Goal: Task Accomplishment & Management: Use online tool/utility

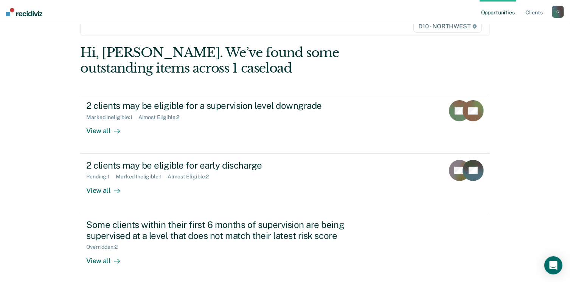
scroll to position [58, 0]
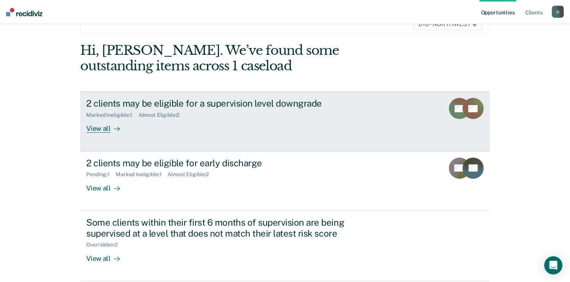
click at [103, 129] on div "View all" at bounding box center [107, 125] width 42 height 15
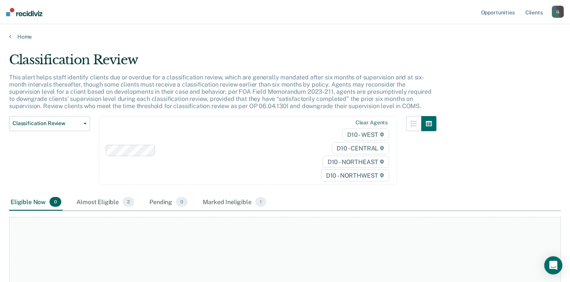
click at [14, 40] on main "Classification Review This alert helps staff identify clients due or overdue fo…" at bounding box center [285, 163] width 570 height 246
click at [12, 38] on link "Home" at bounding box center [285, 36] width 552 height 7
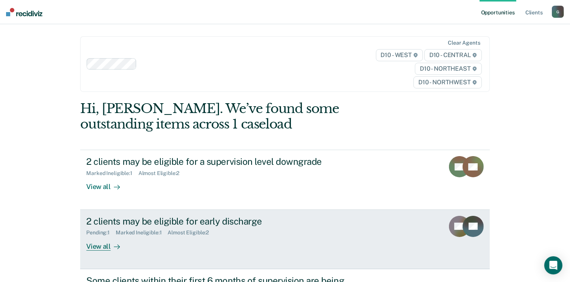
click at [105, 242] on div "View all" at bounding box center [107, 243] width 42 height 15
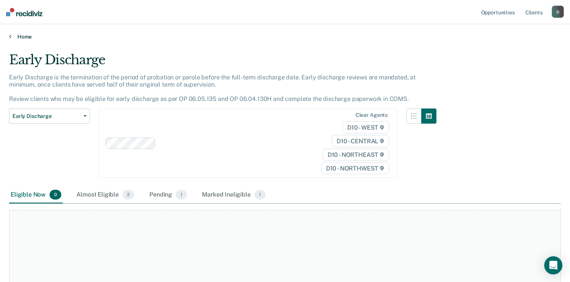
click at [27, 36] on link "Home" at bounding box center [285, 36] width 552 height 7
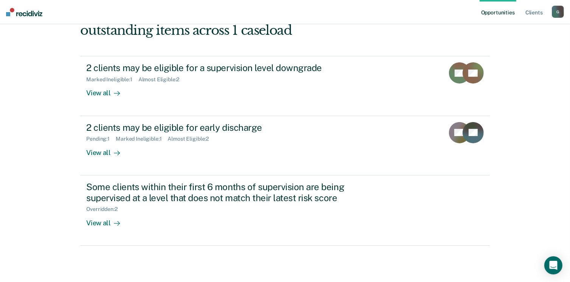
scroll to position [103, 0]
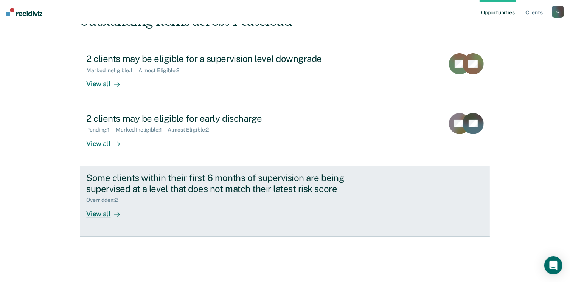
click at [93, 213] on div "View all" at bounding box center [107, 211] width 42 height 15
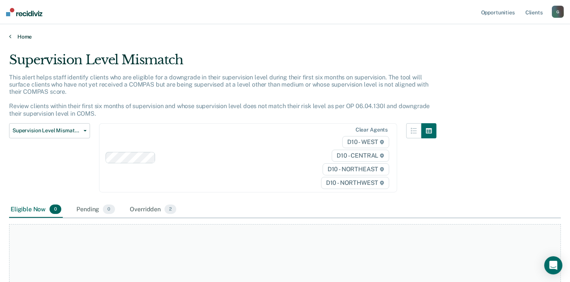
click at [19, 34] on link "Home" at bounding box center [285, 36] width 552 height 7
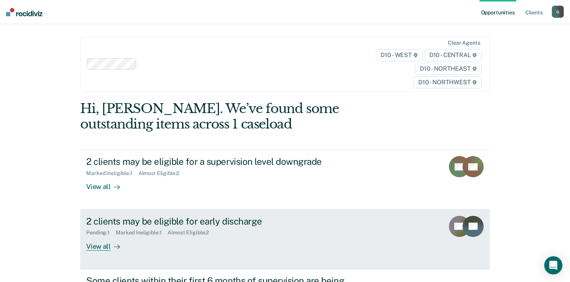
click at [104, 248] on div "View all" at bounding box center [107, 243] width 42 height 15
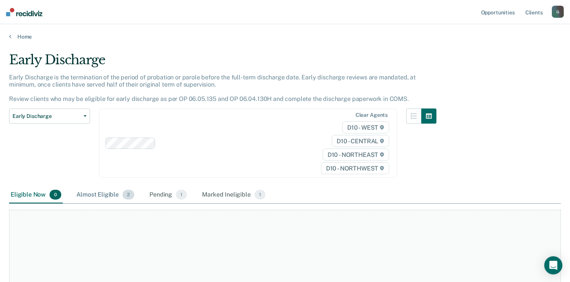
click at [109, 195] on div "Almost Eligible 2" at bounding box center [105, 195] width 61 height 17
